Goal: Navigation & Orientation: Find specific page/section

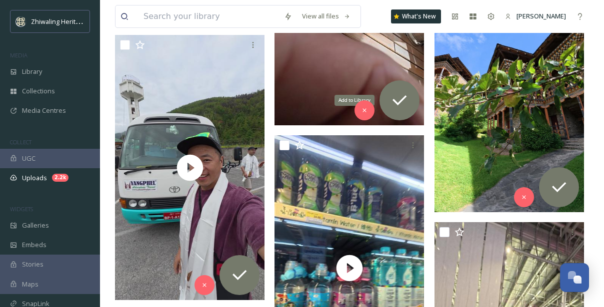
scroll to position [5134, 0]
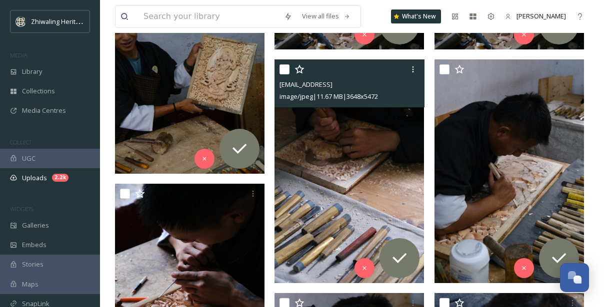
scroll to position [2982, 0]
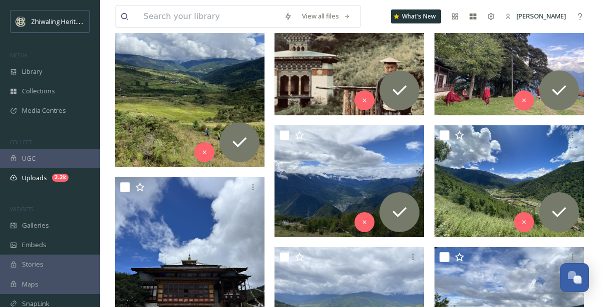
scroll to position [3607, 0]
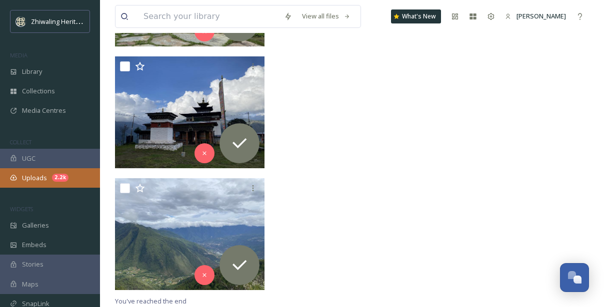
click at [70, 178] on div "Uploads 2.2k" at bounding box center [50, 177] width 100 height 19
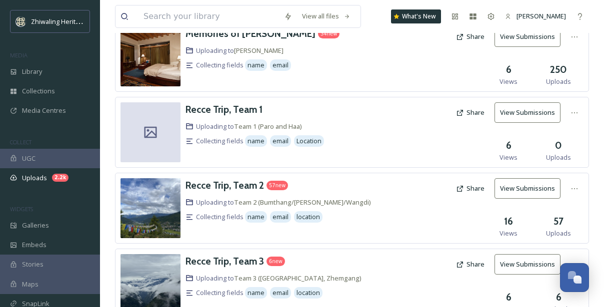
scroll to position [570, 0]
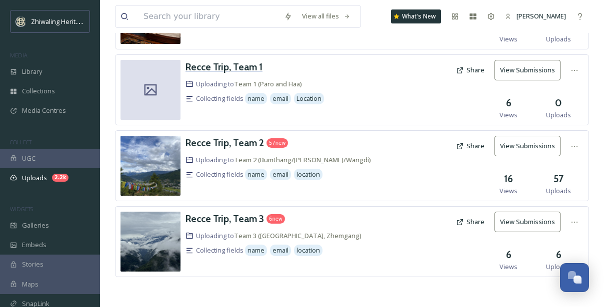
click at [242, 68] on h3 "Recce Trip, Team 1" at bounding box center [223, 67] width 77 height 12
